Goal: Find specific page/section: Find specific page/section

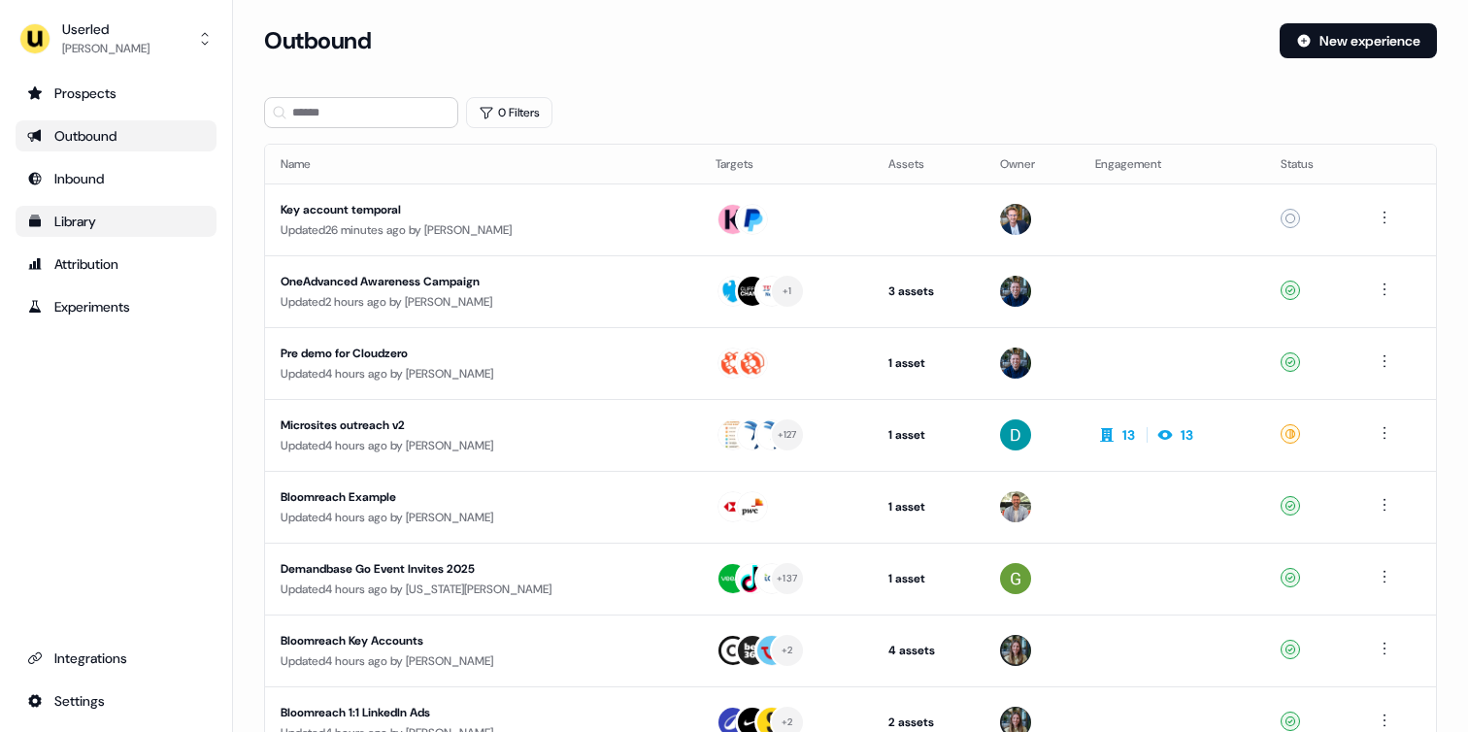
click at [85, 215] on div "Library" at bounding box center [116, 221] width 178 height 19
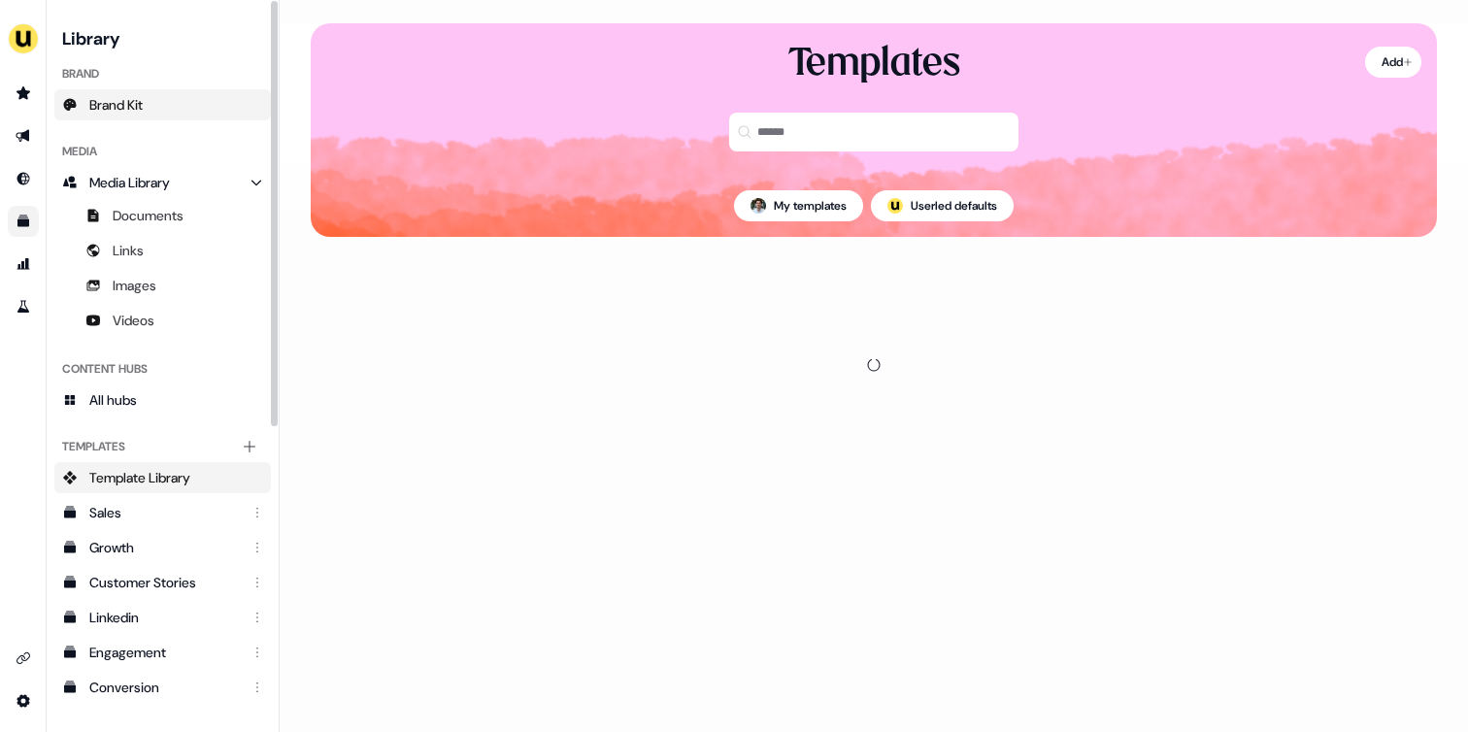
click at [158, 112] on link "Brand Kit" at bounding box center [162, 104] width 216 height 31
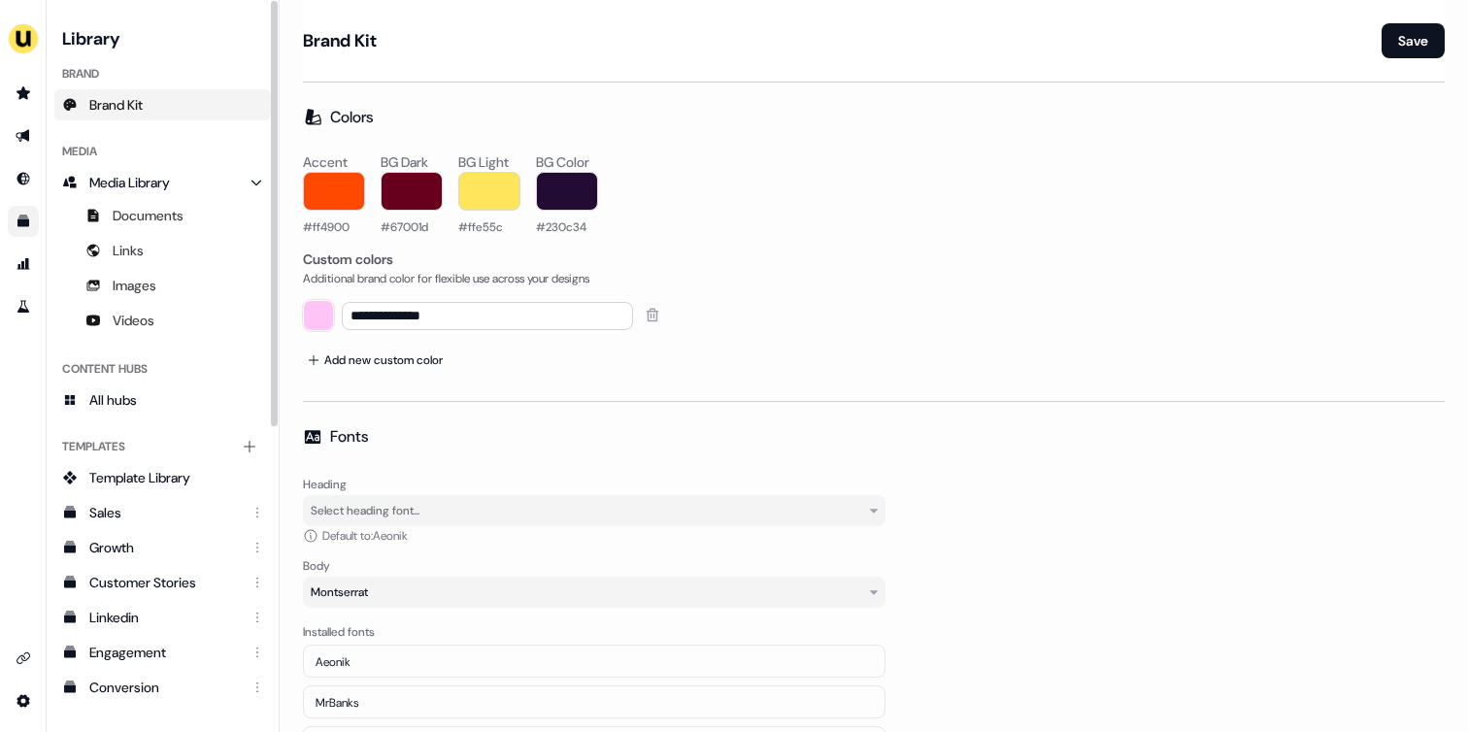
click at [137, 105] on span "Brand Kit" at bounding box center [115, 104] width 53 height 19
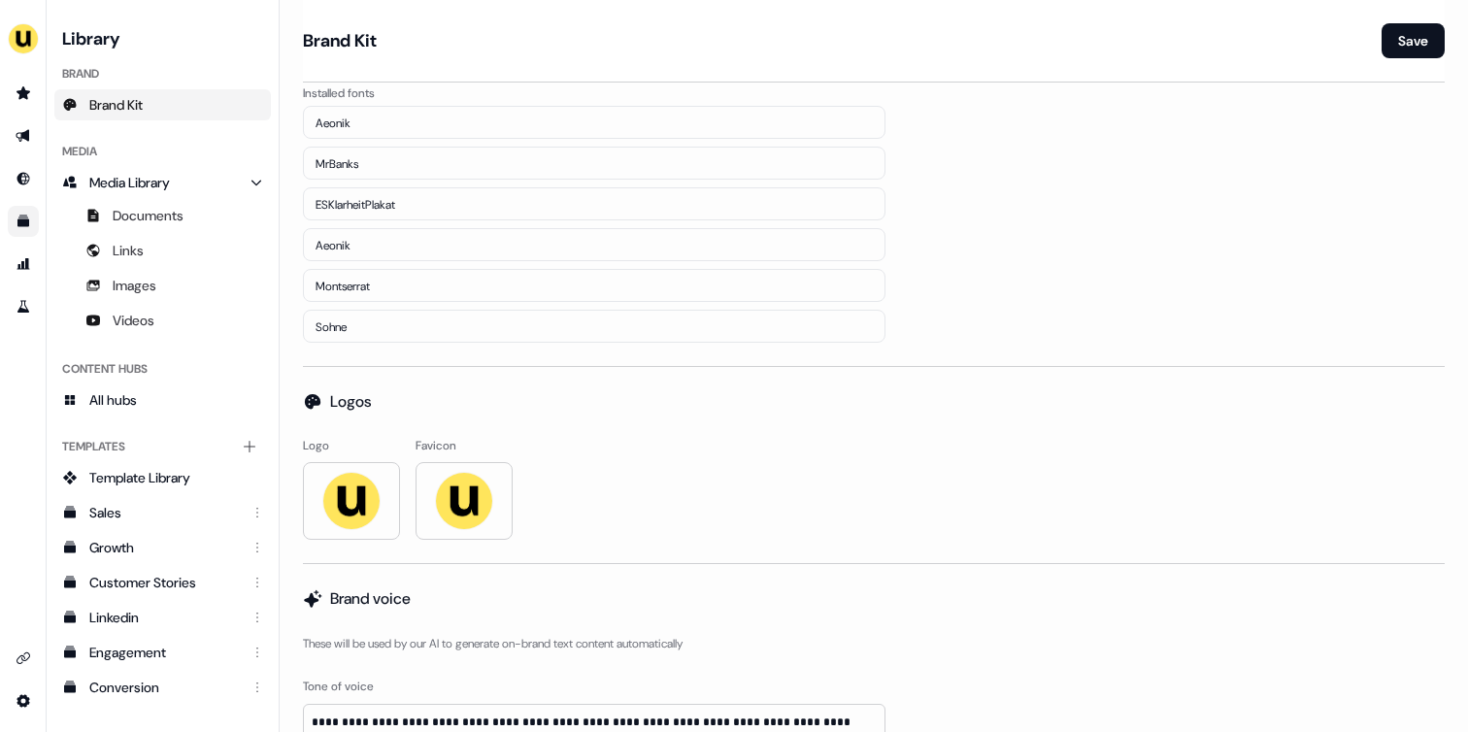
scroll to position [779, 0]
